Goal: Task Accomplishment & Management: Manage account settings

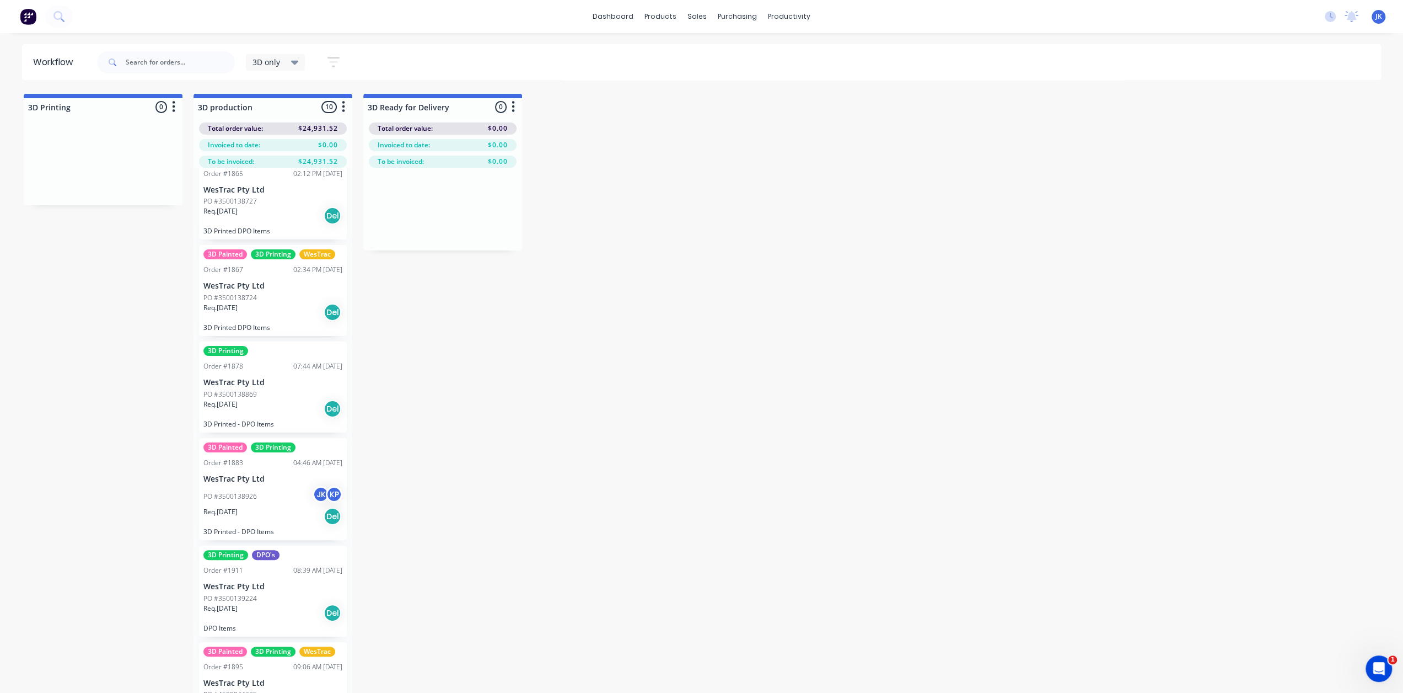
scroll to position [44, 0]
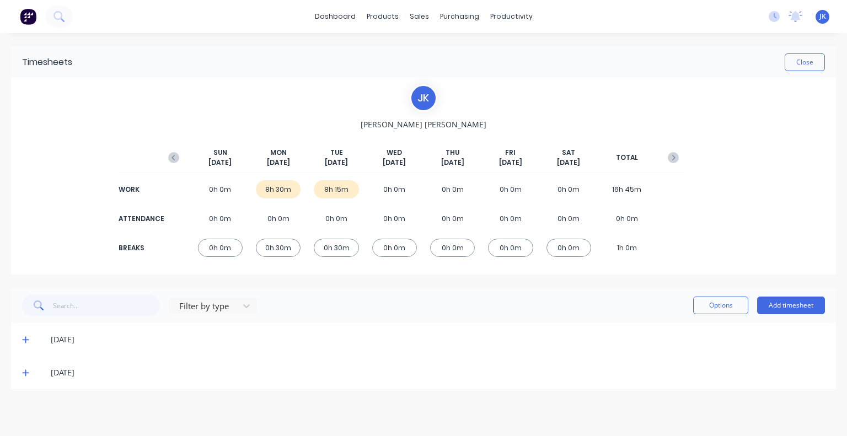
click at [298, 52] on div "Timesheets Close" at bounding box center [423, 62] width 825 height 31
